Goal: Book appointment/travel/reservation

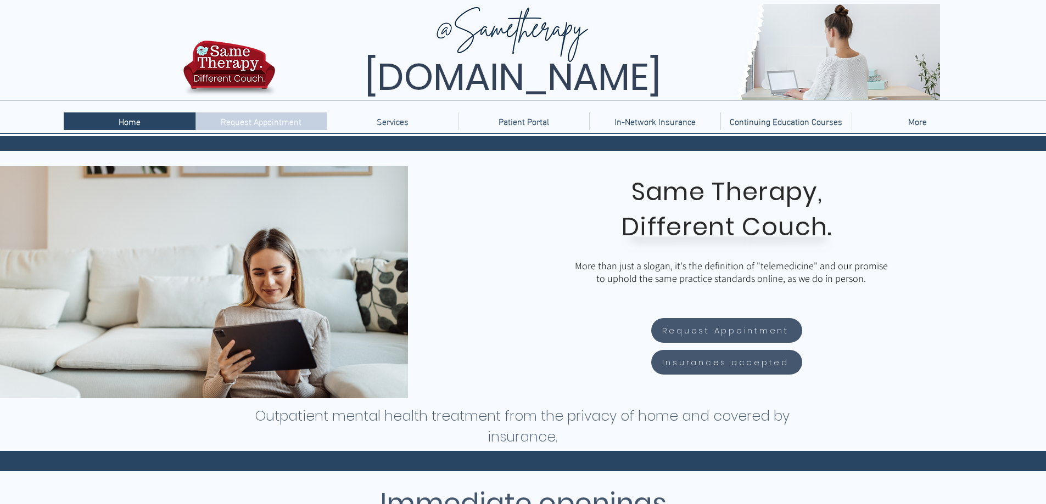
click at [283, 126] on p "Request Appointment" at bounding box center [261, 122] width 92 height 18
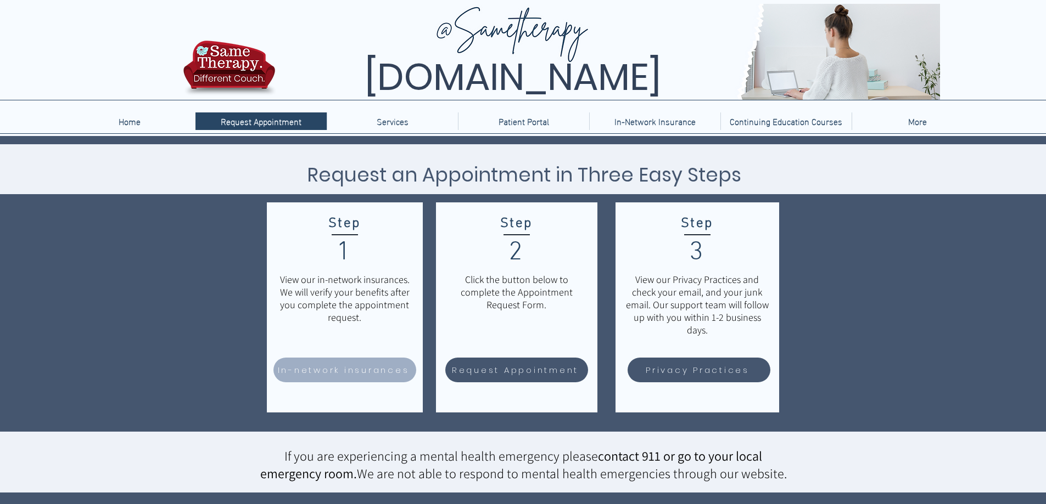
click at [326, 367] on span "In-network insurances" at bounding box center [344, 370] width 132 height 13
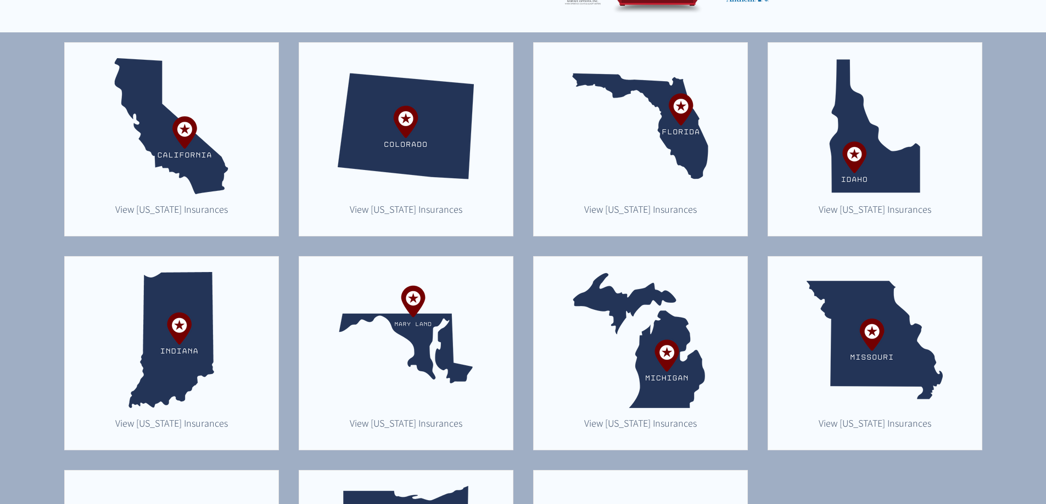
scroll to position [295, 0]
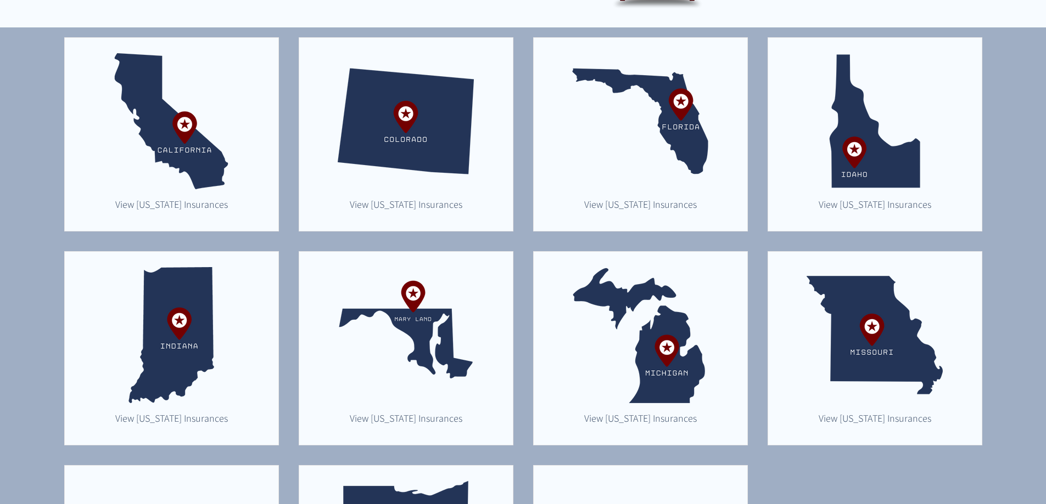
click at [663, 385] on img "main content" at bounding box center [640, 335] width 136 height 136
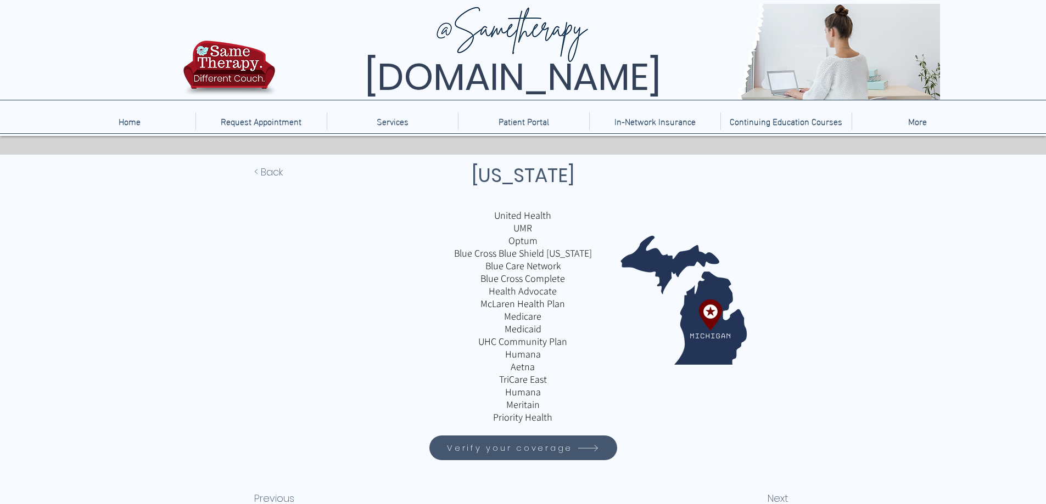
click at [646, 419] on p "Priority Health" at bounding box center [523, 417] width 256 height 13
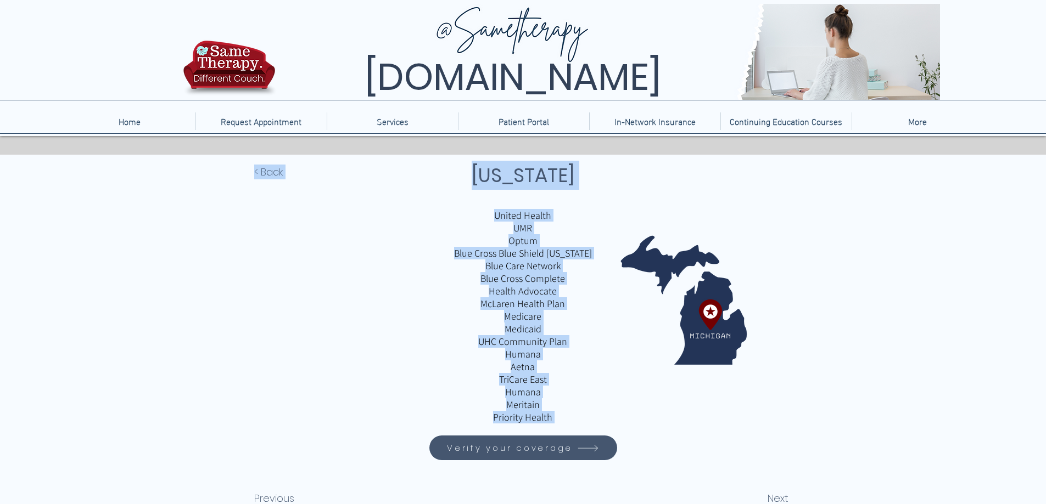
drag, startPoint x: 0, startPoint y: 0, endPoint x: 668, endPoint y: 423, distance: 790.9
click at [668, 423] on div "< Back Michigan United Health UMR Optum Blue Cross Blue Shield Michigan Blue Ca…" at bounding box center [523, 338] width 1046 height 366
click at [668, 423] on div "main content" at bounding box center [523, 338] width 1046 height 366
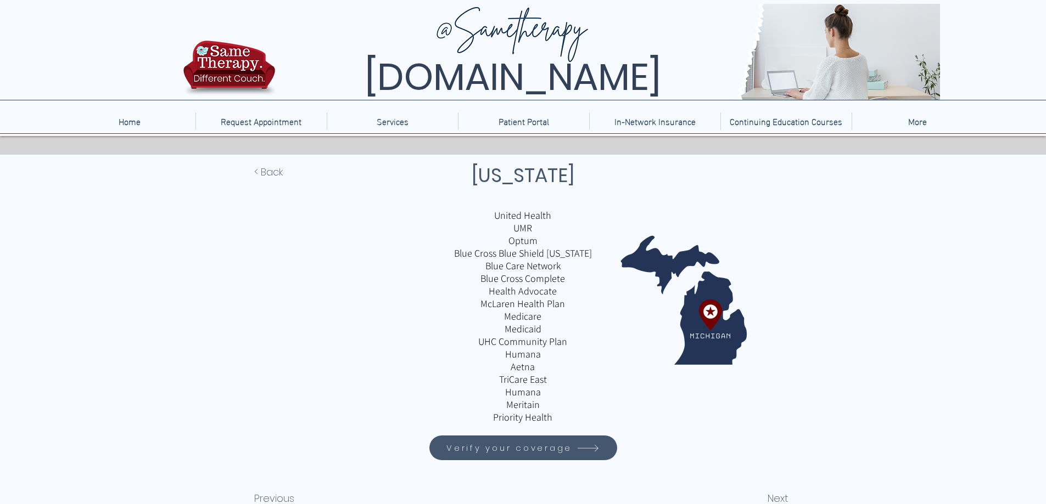
click at [534, 444] on span "Verify your coverage" at bounding box center [509, 448] width 126 height 13
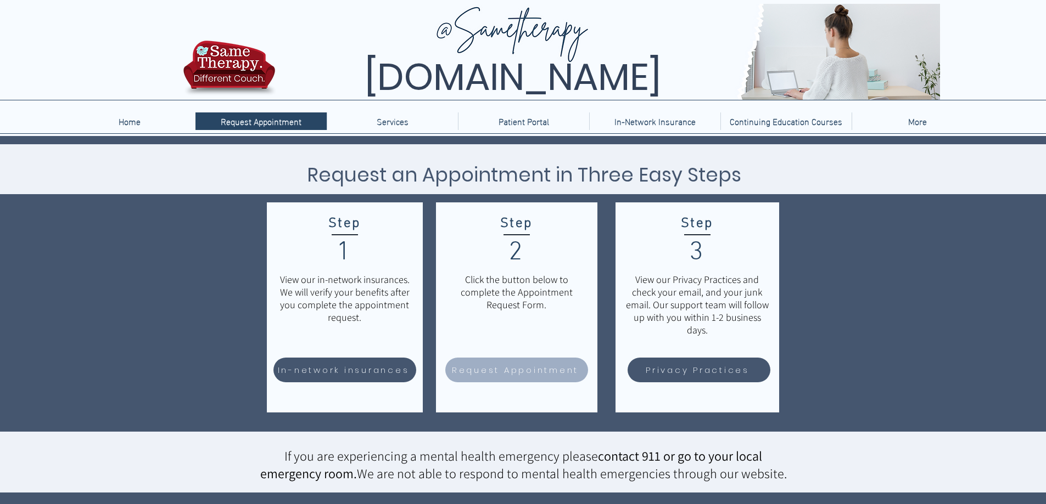
click at [540, 370] on span "Request Appointment" at bounding box center [515, 370] width 127 height 13
